Goal: Task Accomplishment & Management: Complete application form

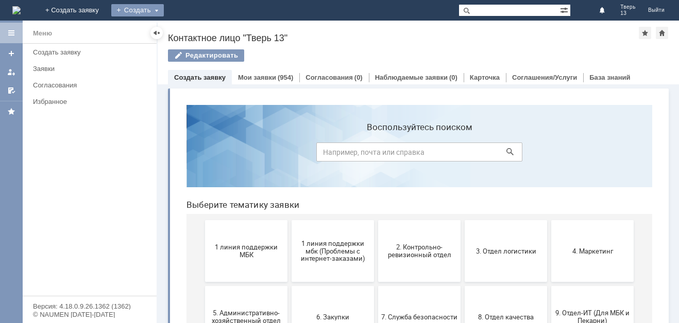
click at [164, 9] on div "Создать" at bounding box center [137, 10] width 53 height 12
click at [194, 24] on div "Заявка" at bounding box center [152, 31] width 82 height 16
click at [98, 74] on link "Заявки" at bounding box center [92, 69] width 126 height 16
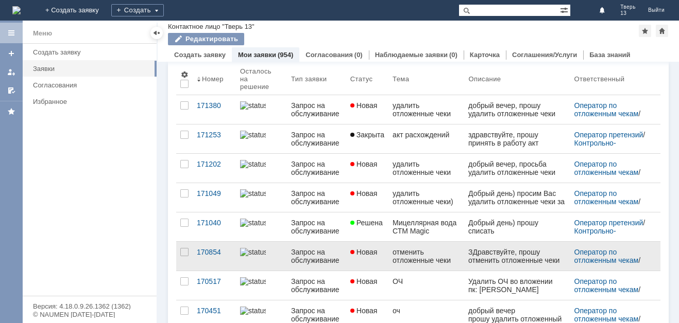
scroll to position [103, 0]
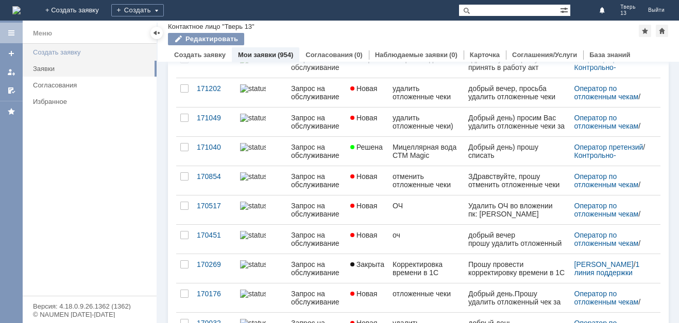
click at [84, 46] on link "Создать заявку" at bounding box center [92, 52] width 126 height 16
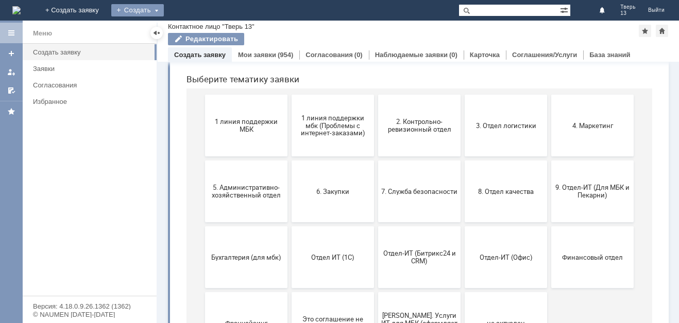
click at [164, 15] on div "Создать" at bounding box center [137, 10] width 53 height 12
click at [192, 37] on link "Заявка" at bounding box center [152, 31] width 78 height 12
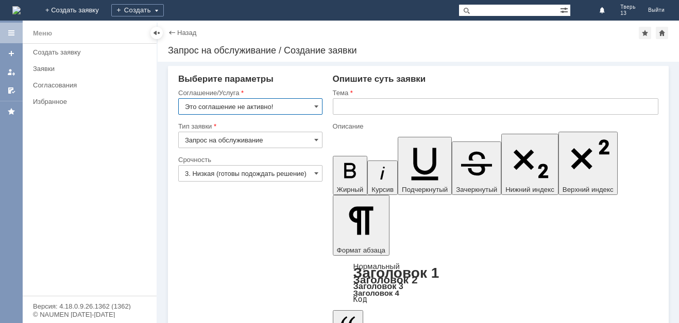
click at [298, 108] on input "Это соглашение не активно!" at bounding box center [250, 106] width 144 height 16
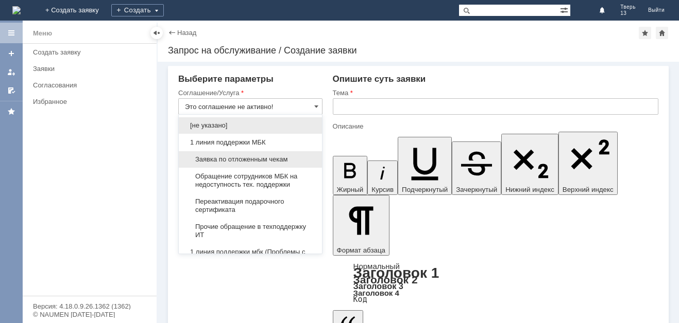
click at [251, 156] on span "Заявка по отложенным чекам" at bounding box center [250, 160] width 131 height 8
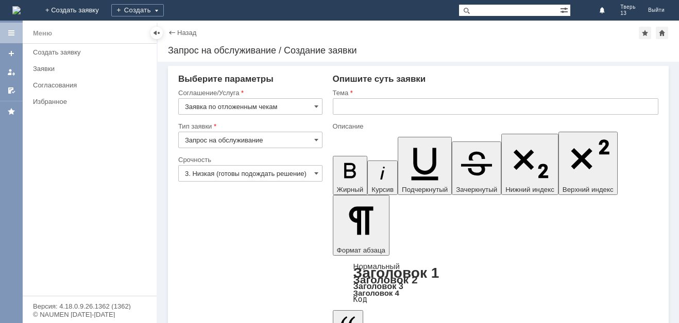
type input "Заявка по отложенным чекам"
click at [346, 111] on input "text" at bounding box center [495, 106] width 325 height 16
click at [297, 142] on input "Запрос на обслуживание" at bounding box center [250, 140] width 144 height 16
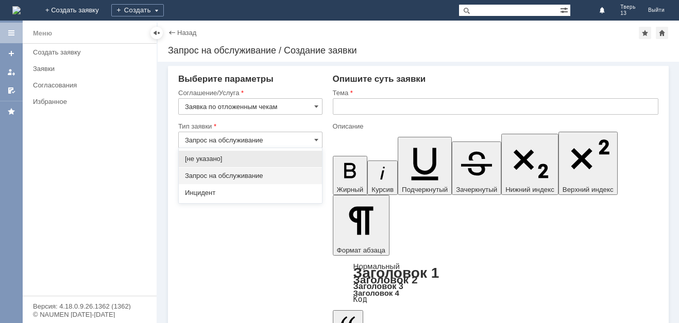
click at [304, 137] on input "Запрос на обслуживание" at bounding box center [250, 140] width 144 height 16
drag, startPoint x: 367, startPoint y: 110, endPoint x: 353, endPoint y: 118, distance: 15.9
click at [366, 112] on input "text" at bounding box center [495, 106] width 325 height 16
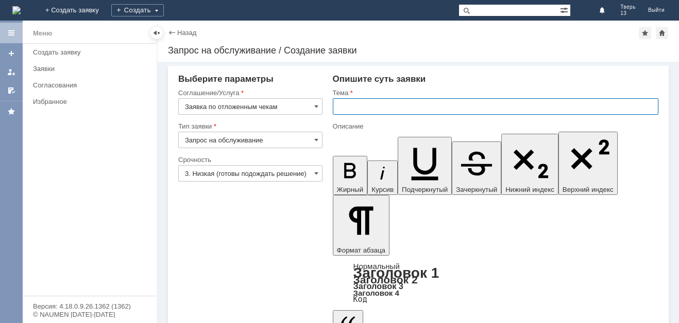
type input "Запрос на обслуживание"
type input "л"
type input "отменить отложенные чеки"
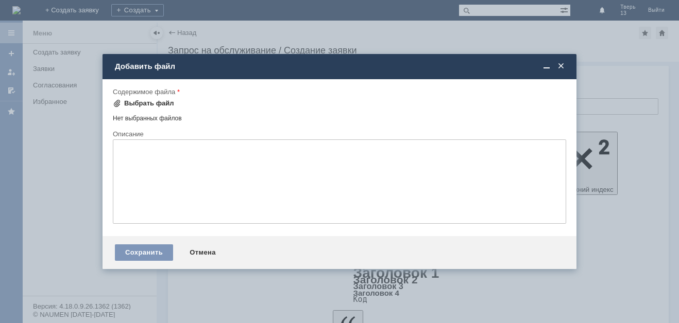
click at [133, 104] on div "Выбрать файл" at bounding box center [149, 103] width 50 height 8
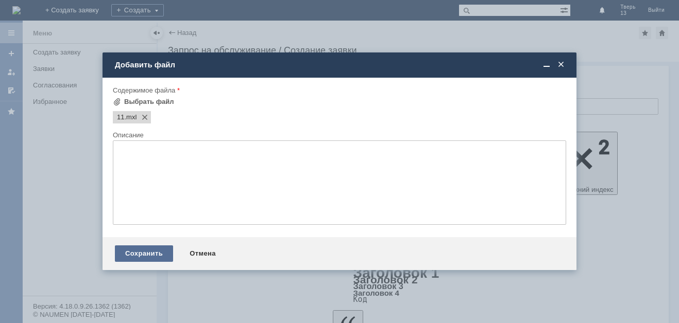
click at [156, 250] on div "Сохранить" at bounding box center [144, 254] width 58 height 16
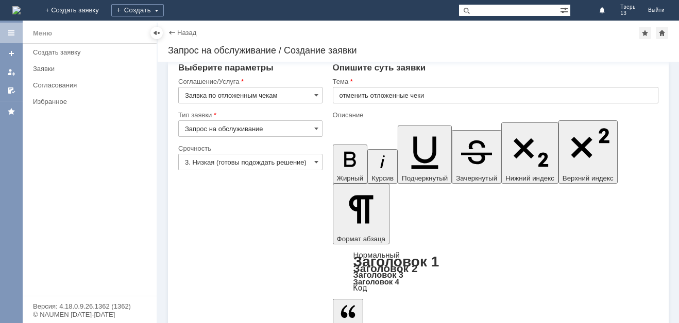
scroll to position [16, 0]
